Goal: Complete application form

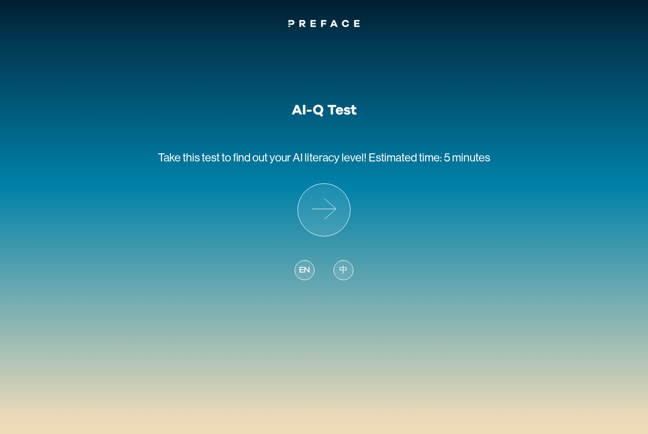
scroll to position [22, 0]
click at [330, 189] on icon at bounding box center [324, 210] width 52 height 52
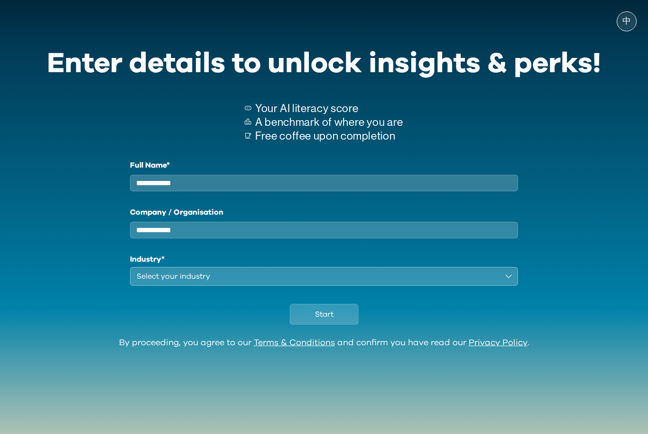
click at [470, 188] on input "Full Name*" at bounding box center [324, 183] width 388 height 17
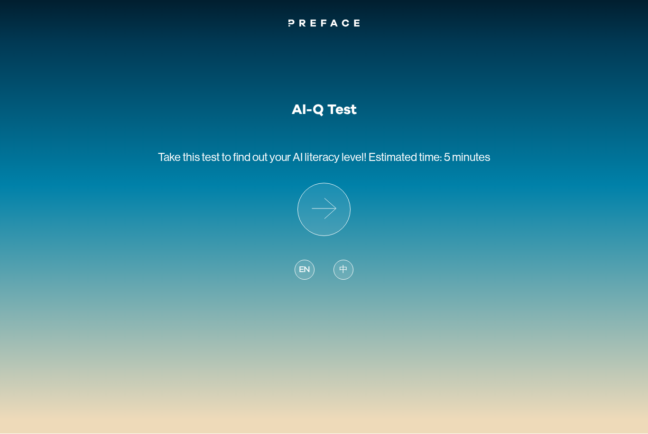
scroll to position [22, 0]
